Goal: Complete application form

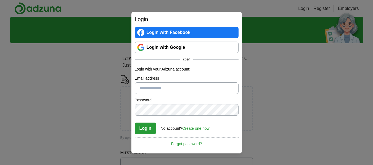
click at [173, 88] on input "Email address" at bounding box center [187, 89] width 104 height 12
type input "**********"
click at [199, 128] on link "Create one now" at bounding box center [195, 129] width 27 height 4
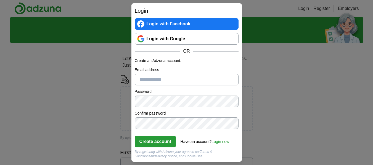
click at [150, 79] on input "Email address" at bounding box center [187, 80] width 104 height 12
type input "**********"
click at [135, 136] on button "Create account" at bounding box center [155, 142] width 41 height 12
click at [108, 125] on div "**********" at bounding box center [186, 82] width 373 height 165
click at [135, 136] on button "Create account" at bounding box center [155, 142] width 41 height 12
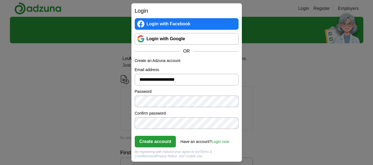
click at [135, 136] on button "Create account" at bounding box center [155, 142] width 41 height 12
click at [109, 106] on div "**********" at bounding box center [186, 82] width 373 height 165
click button "Create account" at bounding box center [155, 142] width 41 height 12
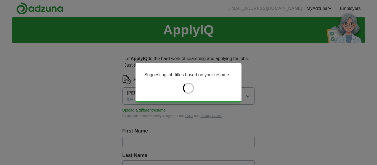
type input "*******"
type input "*****"
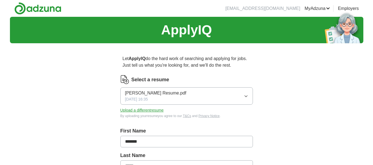
click at [150, 110] on button "Upload a different resume" at bounding box center [141, 111] width 43 height 6
click at [247, 96] on icon "button" at bounding box center [246, 96] width 4 height 4
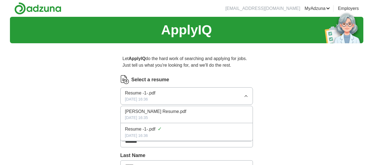
scroll to position [55, 0]
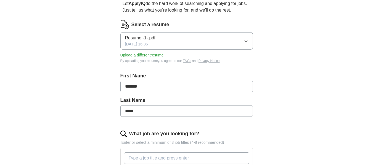
drag, startPoint x: 309, startPoint y: 80, endPoint x: 294, endPoint y: 76, distance: 15.7
click at [140, 54] on button "Upload a different resume" at bounding box center [141, 55] width 43 height 6
click at [245, 40] on icon "button" at bounding box center [246, 41] width 4 height 4
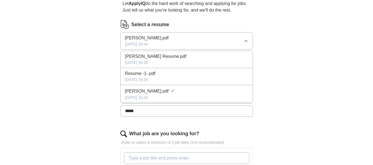
click at [173, 58] on div "Michael Tully Resume.pdf" at bounding box center [186, 56] width 123 height 7
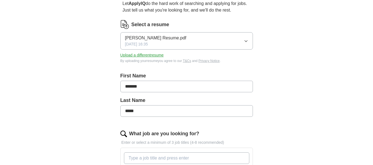
scroll to position [0, 0]
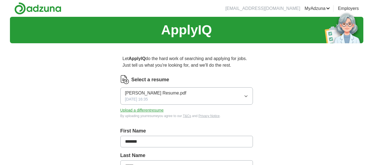
click at [245, 95] on icon "button" at bounding box center [246, 96] width 4 height 4
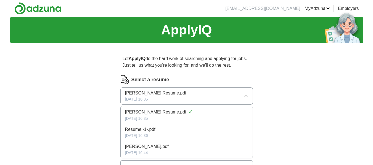
click at [140, 146] on span "[PERSON_NAME].pdf" at bounding box center [147, 147] width 44 height 7
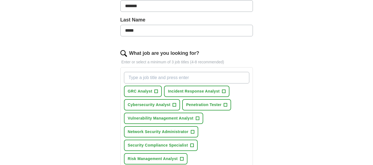
scroll to position [108, 0]
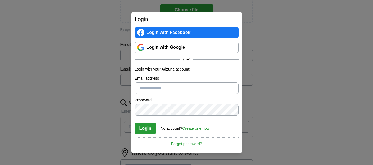
type input "**********"
click at [143, 129] on button "Login" at bounding box center [146, 129] width 22 height 12
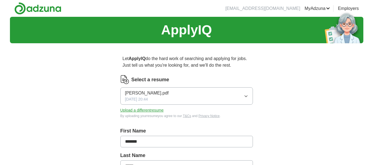
scroll to position [28, 0]
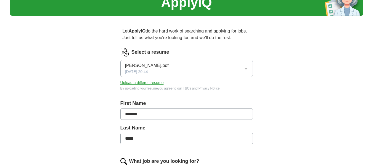
click at [139, 83] on button "Upload a different resume" at bounding box center [141, 83] width 43 height 6
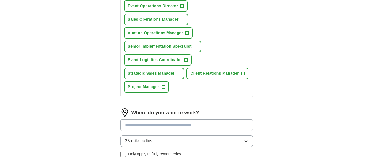
scroll to position [304, 0]
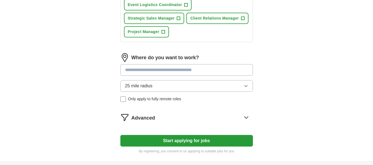
click at [165, 70] on input at bounding box center [186, 70] width 133 height 12
click at [246, 86] on div "Where do you want to work? 25 mile radius Only apply to fully remote roles" at bounding box center [186, 79] width 133 height 53
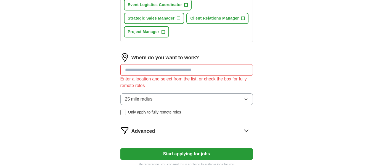
click at [249, 99] on button "25 mile radius" at bounding box center [186, 100] width 133 height 12
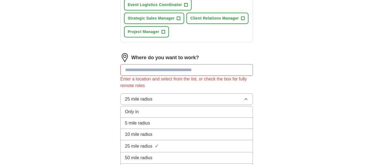
scroll to position [331, 0]
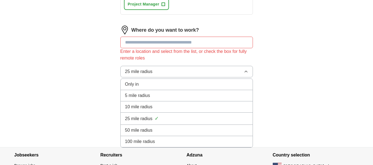
click at [148, 131] on span "50 mile radius" at bounding box center [139, 130] width 28 height 7
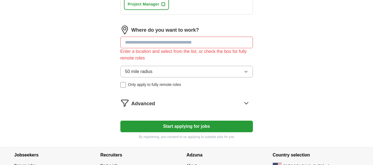
click at [165, 43] on input at bounding box center [186, 43] width 133 height 12
type input "**********"
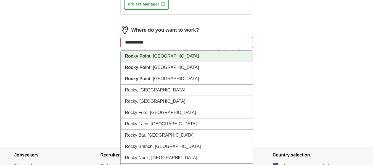
click at [152, 58] on li "[GEOGRAPHIC_DATA] , [GEOGRAPHIC_DATA]" at bounding box center [187, 56] width 132 height 11
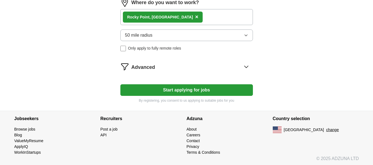
scroll to position [361, 0]
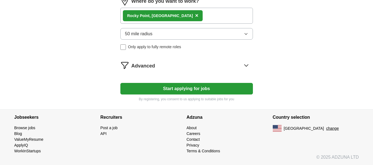
click at [245, 65] on icon at bounding box center [246, 65] width 9 height 9
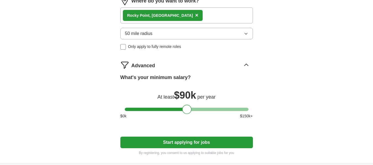
drag, startPoint x: 130, startPoint y: 110, endPoint x: 188, endPoint y: 112, distance: 58.0
click at [188, 112] on div at bounding box center [186, 109] width 9 height 9
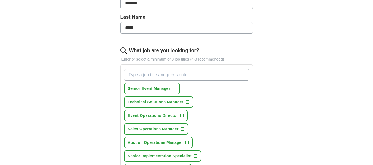
scroll to position [194, 0]
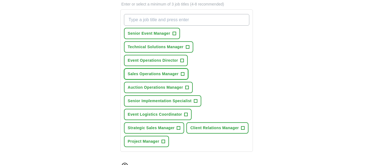
click at [184, 73] on span "+" at bounding box center [182, 74] width 3 height 4
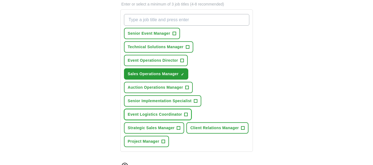
click at [188, 114] on span "+" at bounding box center [186, 115] width 3 height 4
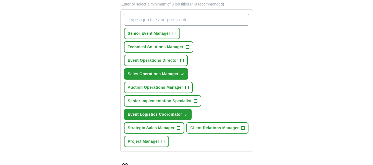
click at [180, 127] on span "+" at bounding box center [178, 128] width 3 height 4
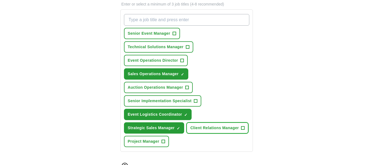
click at [186, 134] on button "Client Relations Manager +" at bounding box center [217, 128] width 62 height 11
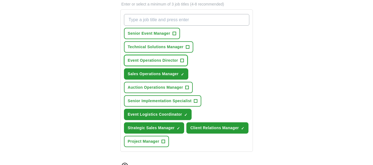
click at [184, 60] on span "+" at bounding box center [181, 61] width 3 height 4
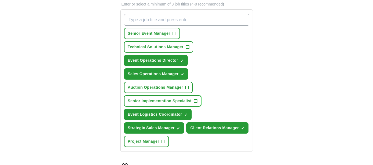
click at [197, 99] on span "+" at bounding box center [195, 101] width 3 height 4
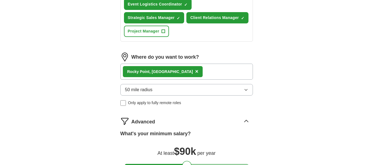
scroll to position [360, 0]
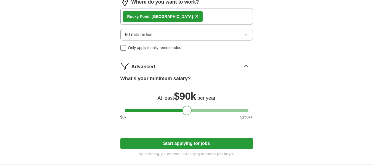
click at [202, 140] on button "Start applying for jobs" at bounding box center [186, 144] width 133 height 12
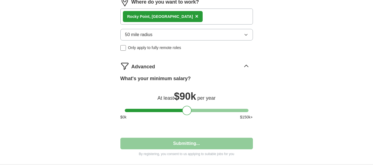
scroll to position [0, 0]
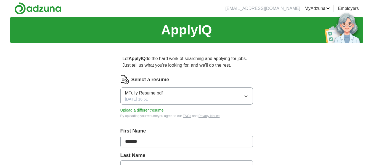
select select "**"
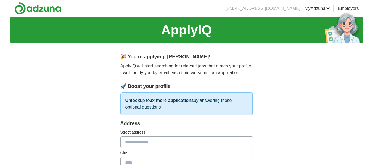
scroll to position [55, 0]
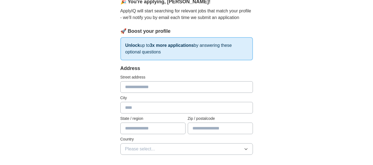
drag, startPoint x: 147, startPoint y: 90, endPoint x: 144, endPoint y: 89, distance: 3.3
click at [146, 90] on input "text" at bounding box center [186, 87] width 133 height 12
type input "**********"
type input "**"
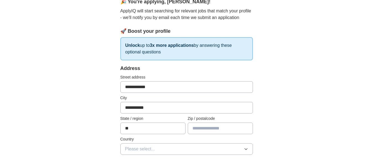
type input "**********"
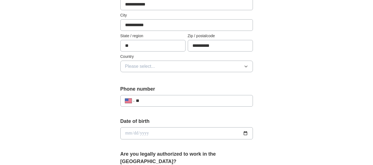
click at [152, 102] on input "**" at bounding box center [192, 101] width 112 height 7
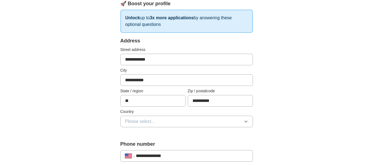
type input "**********"
click at [156, 120] on button "Please select..." at bounding box center [186, 122] width 133 height 12
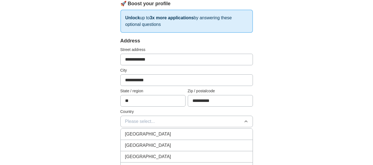
click at [135, 147] on span "[GEOGRAPHIC_DATA]" at bounding box center [148, 146] width 46 height 7
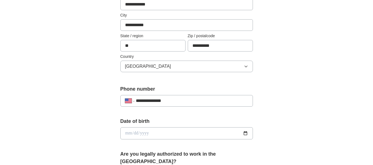
scroll to position [193, 0]
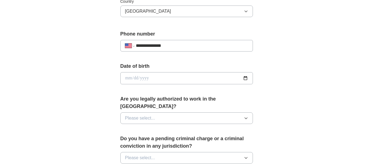
click at [155, 80] on input "date" at bounding box center [186, 78] width 133 height 12
type input "**********"
click at [158, 113] on button "Please select..." at bounding box center [186, 119] width 133 height 12
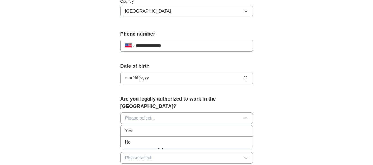
click at [130, 128] on span "Yes" at bounding box center [128, 131] width 7 height 7
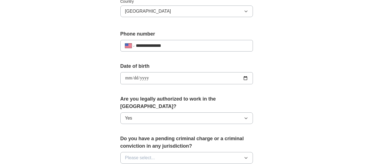
scroll to position [249, 0]
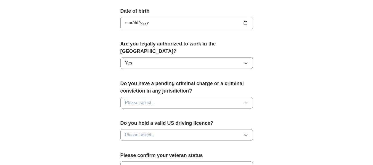
click at [150, 100] on span "Please select..." at bounding box center [140, 103] width 30 height 7
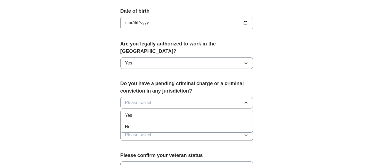
click at [130, 124] on span "No" at bounding box center [128, 127] width 6 height 7
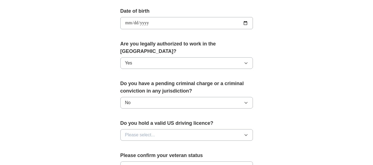
click at [153, 132] on span "Please select..." at bounding box center [140, 135] width 30 height 7
click at [128, 145] on span "Yes" at bounding box center [128, 148] width 7 height 7
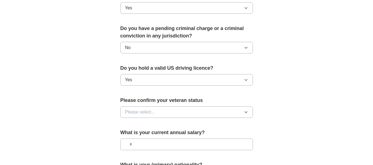
scroll to position [331, 0]
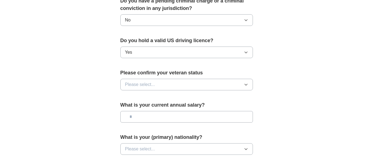
click at [158, 79] on button "Please select..." at bounding box center [186, 85] width 133 height 12
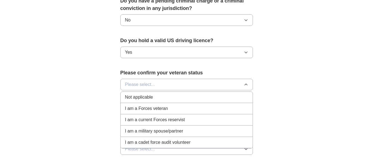
click at [140, 94] on span "Not applicable" at bounding box center [139, 97] width 28 height 7
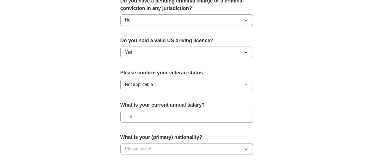
click at [149, 111] on input "text" at bounding box center [186, 117] width 133 height 12
click at [178, 144] on button "Please select..." at bounding box center [186, 150] width 133 height 12
click at [145, 159] on div "American" at bounding box center [186, 162] width 123 height 7
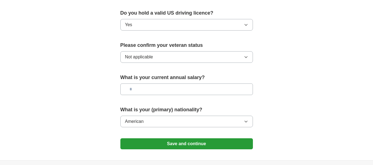
click at [141, 84] on input "text" at bounding box center [186, 90] width 133 height 12
type input "*******"
click at [189, 139] on button "Save and continue" at bounding box center [186, 144] width 133 height 11
